Goal: Information Seeking & Learning: Check status

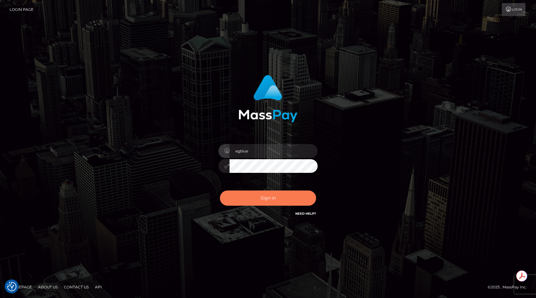
click at [256, 195] on button "Sign in" at bounding box center [268, 198] width 96 height 15
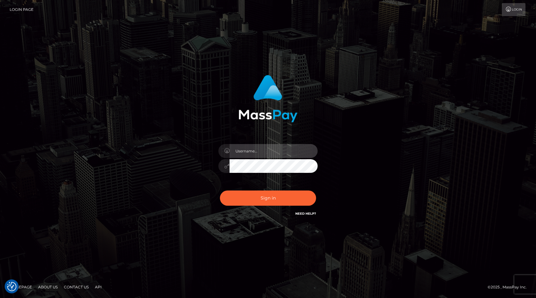
type input "egblue"
click at [257, 188] on div "Sign in Need Help?" at bounding box center [268, 201] width 109 height 28
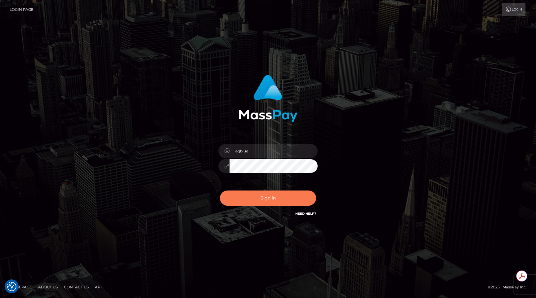
click at [254, 202] on button "Sign in" at bounding box center [268, 198] width 96 height 15
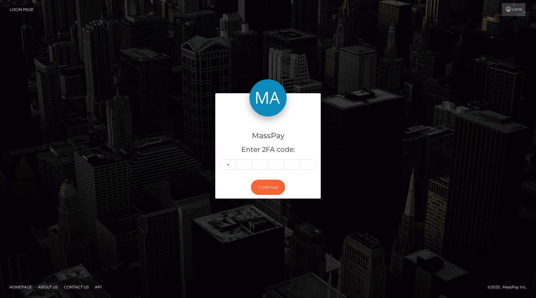
type input "7"
type input "2"
type input "6"
type input "2"
type input "4"
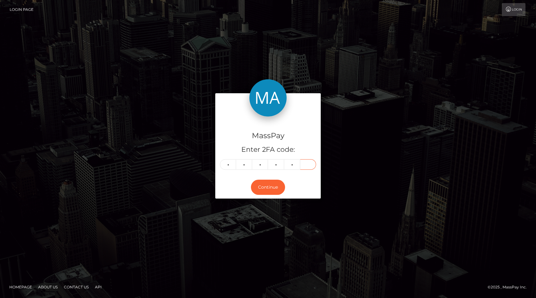
type input "6"
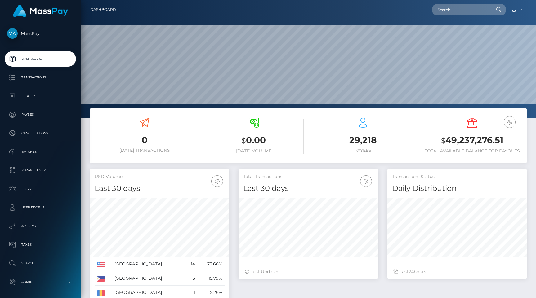
scroll to position [110, 139]
click at [456, 9] on input "text" at bounding box center [461, 10] width 58 height 12
paste input "d470e356-6860-11f0-a026-06178c1a380f"
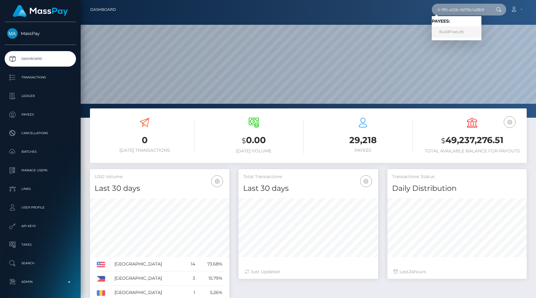
type input "d470e356-6860-11f0-a026-06178c1a380f"
click at [467, 32] on link "BuildFreeLife" at bounding box center [457, 31] width 50 height 11
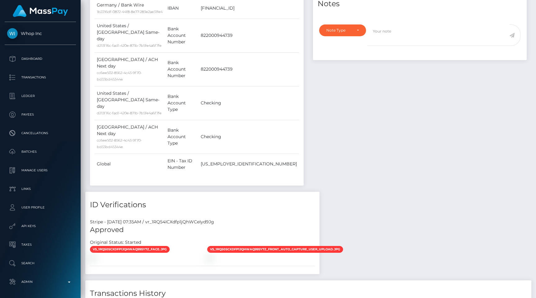
scroll to position [365, 0]
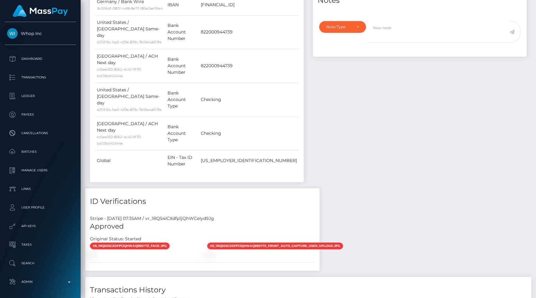
click at [193, 215] on div "Stripe - [DATE] 07:35AM / vr_1RQ54ICXdfp1jQhWCeIyd9Jg" at bounding box center [202, 218] width 234 height 7
copy div "vr_1RQ54ICXdfp1jQhWCeIyd9Jg"
click at [295, 72] on div "Payer Name Label Value United States / ACH Same-day d213f16c-fad1-420e-871b-7b5…" at bounding box center [197, 30] width 204 height 298
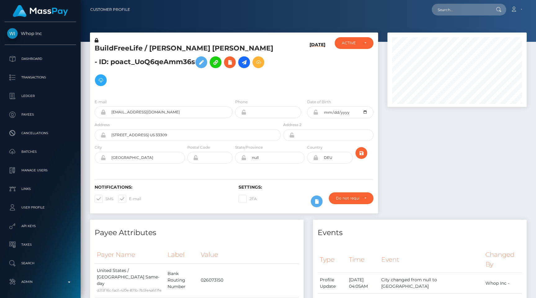
scroll to position [24, 0]
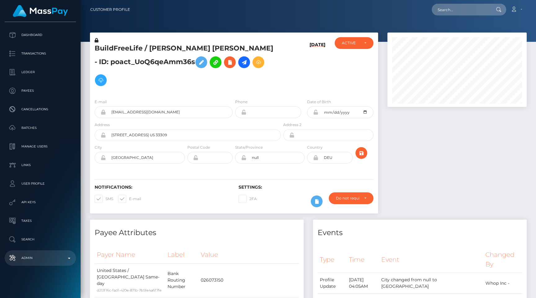
click at [47, 256] on p "Admin" at bounding box center [40, 258] width 66 height 9
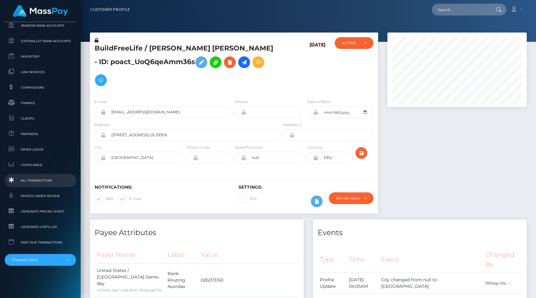
click at [38, 182] on span "All Transactions" at bounding box center [40, 180] width 66 height 7
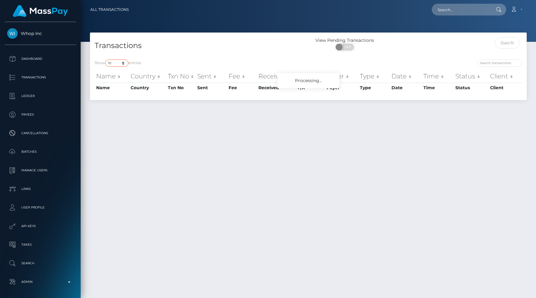
click at [120, 66] on select "10 25 50 100 250 500 1,000 3,500 All" at bounding box center [116, 63] width 23 height 7
select select "250"
click at [106, 60] on select "10 25 50 100 250 500 1,000 3,500 All" at bounding box center [116, 63] width 23 height 7
click at [243, 38] on div "Transactions" at bounding box center [199, 46] width 218 height 18
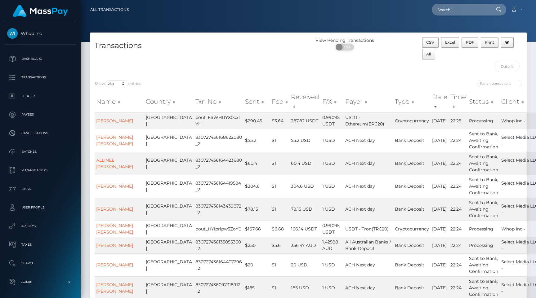
click at [199, 57] on div "Transactions" at bounding box center [199, 56] width 218 height 38
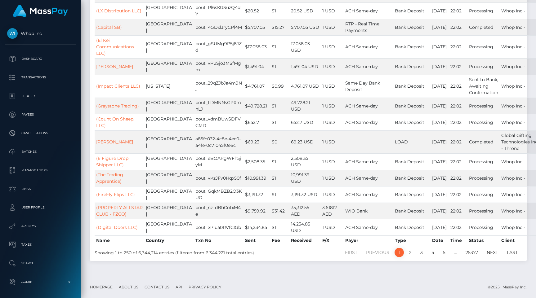
scroll to position [4800, 0]
click at [408, 253] on link "2" at bounding box center [409, 252] width 9 height 9
click at [314, 249] on ul "First Previous 1 2 3 4 5 … 25377 Next Last" at bounding box center [399, 252] width 245 height 9
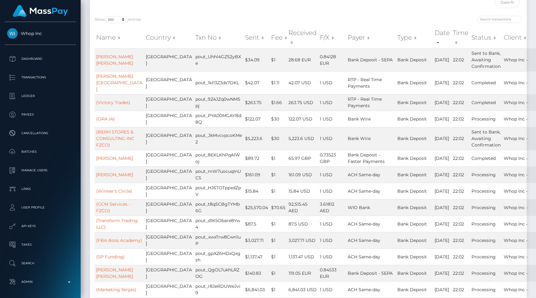
scroll to position [47, 0]
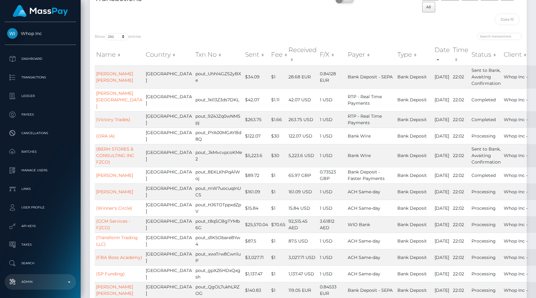
click at [32, 280] on p "Admin" at bounding box center [40, 281] width 66 height 9
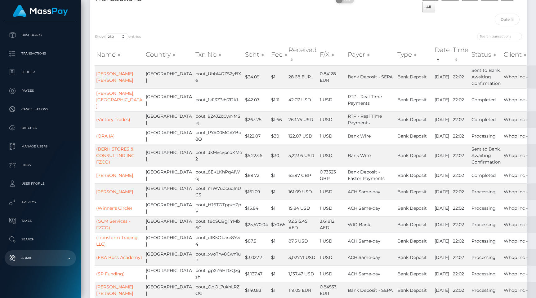
click at [30, 251] on link "Admin" at bounding box center [40, 258] width 71 height 16
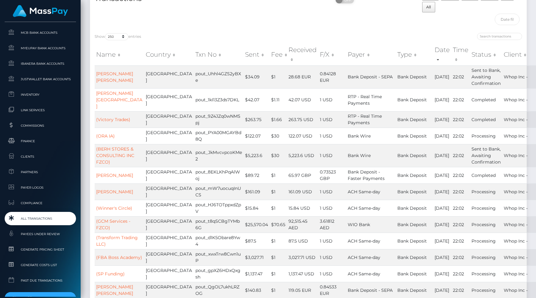
scroll to position [370, 0]
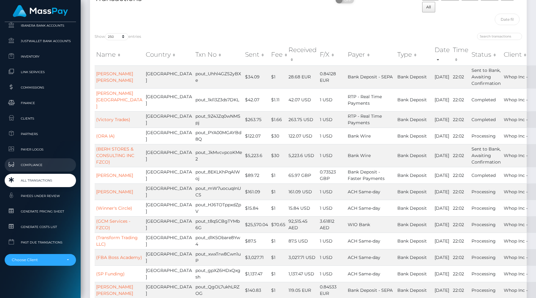
click at [39, 163] on span "Compliance" at bounding box center [40, 165] width 66 height 7
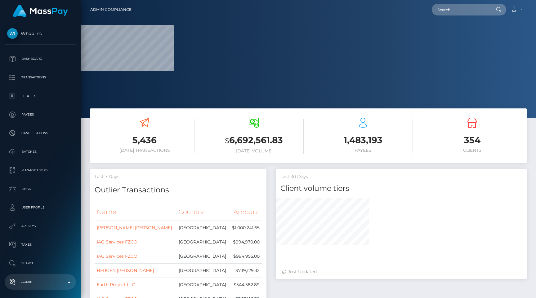
click at [210, 156] on div "$ 6,692,561.83 Today Volume" at bounding box center [254, 136] width 100 height 47
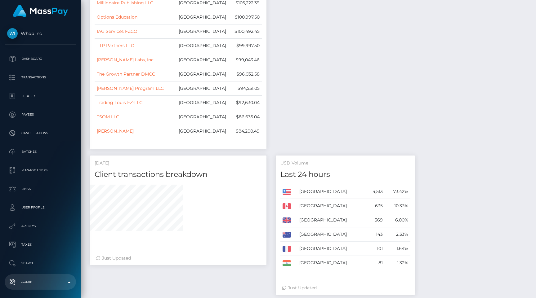
scroll to position [729, 0]
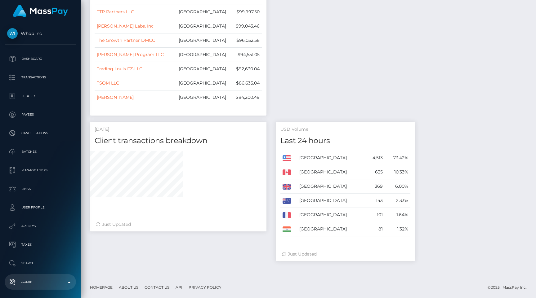
click at [272, 171] on div "USD Volume Last 24 hours United States 4,513" at bounding box center [345, 195] width 148 height 146
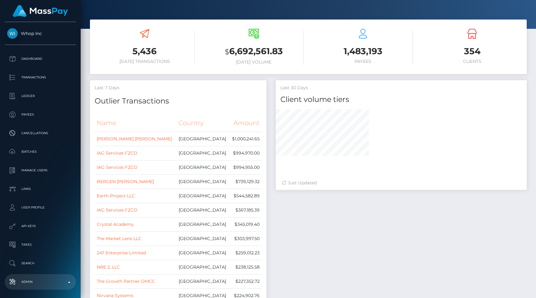
scroll to position [83, 0]
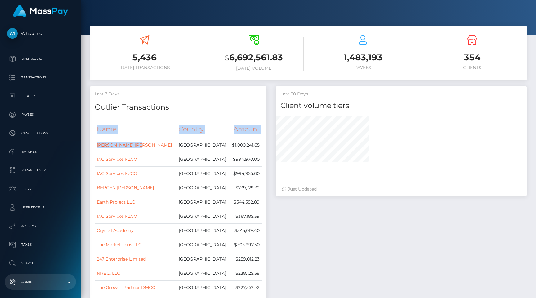
drag, startPoint x: 147, startPoint y: 145, endPoint x: 91, endPoint y: 146, distance: 55.5
drag, startPoint x: 152, startPoint y: 144, endPoint x: 96, endPoint y: 145, distance: 55.8
click at [96, 145] on td "VICTORIA LEE DUKE" at bounding box center [136, 145] width 82 height 14
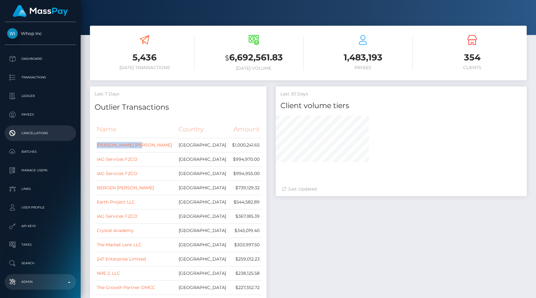
copy link "VICTORIA LEE DUKE"
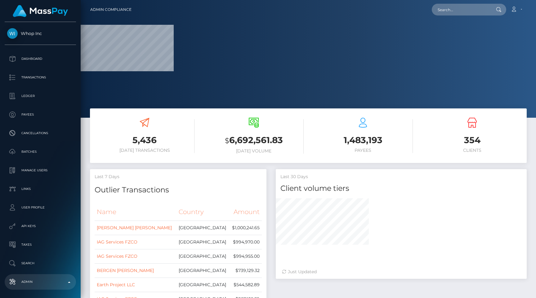
select select
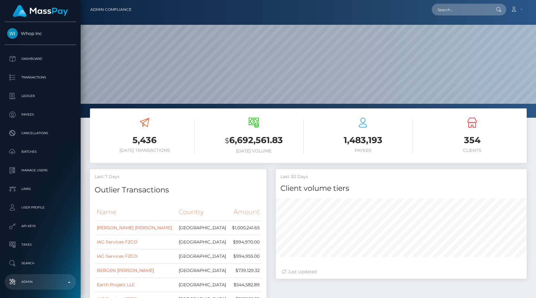
scroll to position [370, 0]
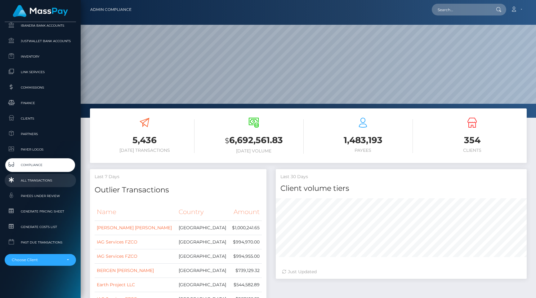
click at [35, 180] on span "All Transactions" at bounding box center [40, 180] width 66 height 7
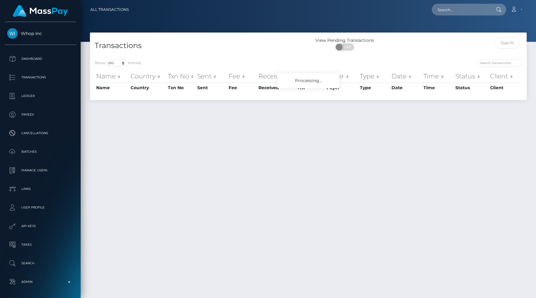
select select "250"
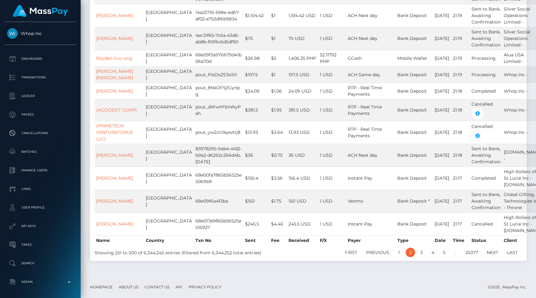
scroll to position [5090, 0]
click at [399, 254] on link "1" at bounding box center [398, 252] width 9 height 9
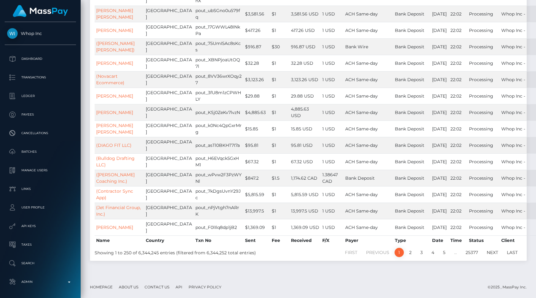
scroll to position [4917, 0]
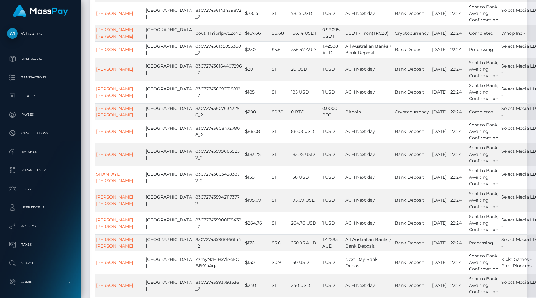
scroll to position [829, 0]
